Goal: Task Accomplishment & Management: Use online tool/utility

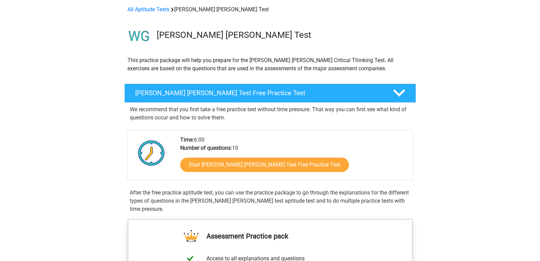
scroll to position [102, 0]
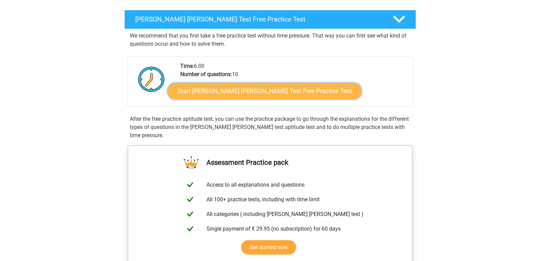
click at [259, 93] on link "Start Watson Glaser Test Free Practice Test" at bounding box center [265, 91] width 194 height 16
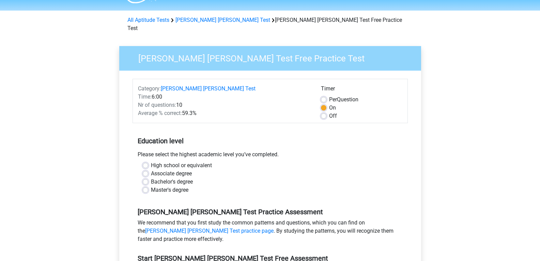
scroll to position [34, 0]
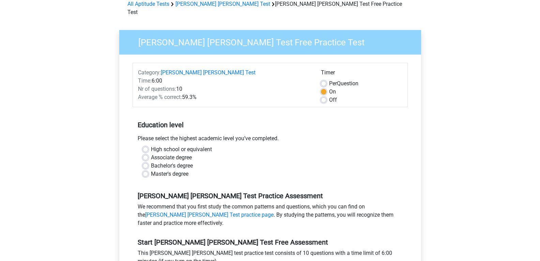
click at [151, 170] on label "Master's degree" at bounding box center [169, 174] width 37 height 8
click at [145, 170] on input "Master's degree" at bounding box center [145, 173] width 5 height 7
radio input "true"
click at [329, 96] on label "Off" at bounding box center [333, 100] width 8 height 8
click at [325, 96] on input "Off" at bounding box center [323, 99] width 5 height 7
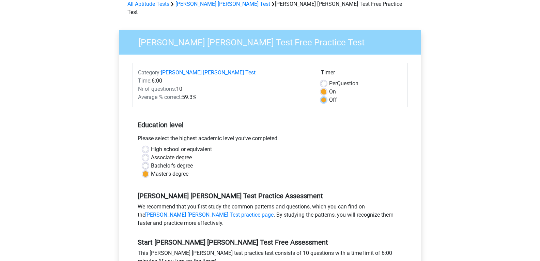
radio input "true"
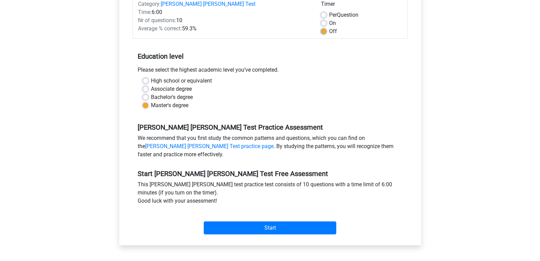
scroll to position [170, 0]
